Goal: Book appointment/travel/reservation

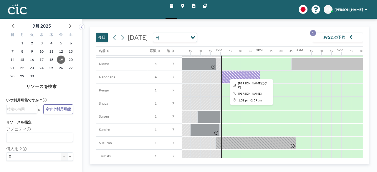
scroll to position [248, 527]
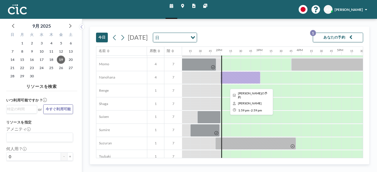
click at [257, 75] on div at bounding box center [240, 78] width 40 height 13
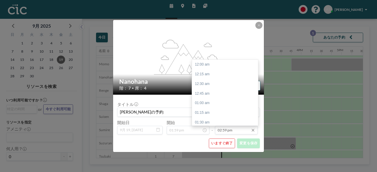
click at [234, 133] on input "02:59 pm" at bounding box center [236, 130] width 43 height 9
click at [216, 109] on div "04:00 am" at bounding box center [226, 109] width 69 height 10
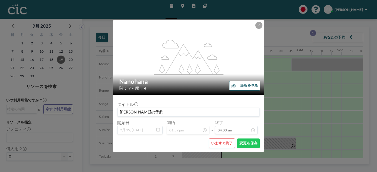
scroll to position [155, 0]
click at [247, 144] on button "変更を保存" at bounding box center [248, 144] width 23 height 10
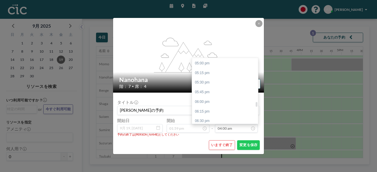
scroll to position [618, 0]
click at [212, 63] on div "04:00 pm" at bounding box center [226, 63] width 69 height 10
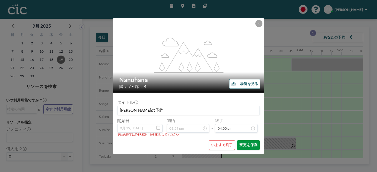
click at [251, 144] on button "変更を保存" at bounding box center [248, 146] width 23 height 10
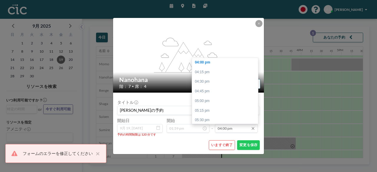
click at [234, 129] on input "04:00 pm" at bounding box center [236, 128] width 43 height 9
click at [212, 66] on div "03:45 pm" at bounding box center [226, 64] width 69 height 10
type input "03:45 pm"
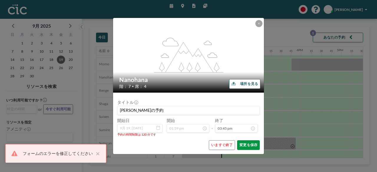
scroll to position [609, 0]
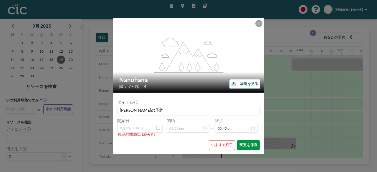
click at [248, 145] on button "変更を保存" at bounding box center [248, 146] width 23 height 10
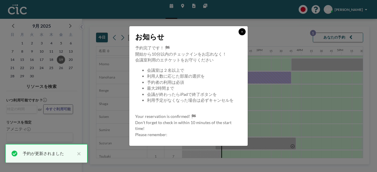
click at [243, 34] on button at bounding box center [242, 31] width 7 height 7
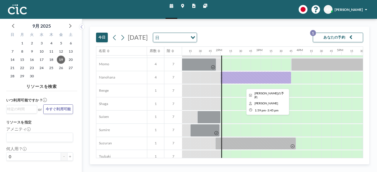
click at [240, 78] on div at bounding box center [255, 78] width 71 height 13
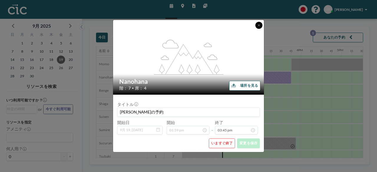
click at [257, 23] on button at bounding box center [258, 25] width 7 height 7
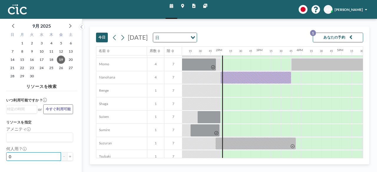
click at [17, 155] on input "0" at bounding box center [33, 157] width 55 height 9
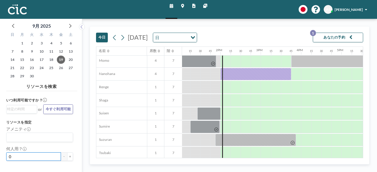
scroll to position [250, 527]
